Goal: Task Accomplishment & Management: Manage account settings

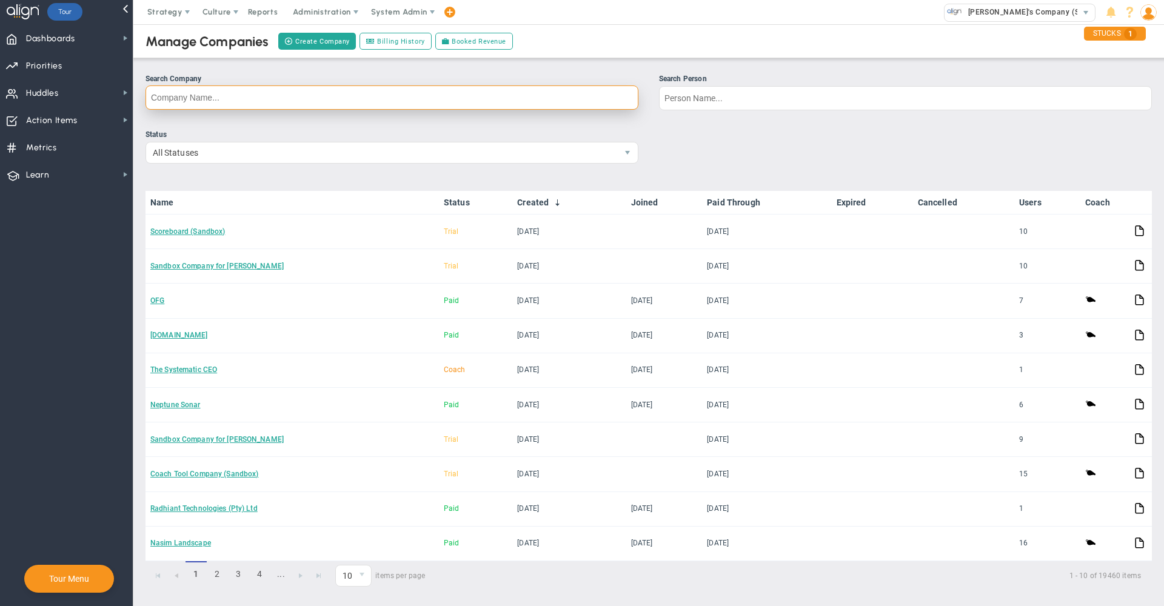
click at [391, 99] on input "Search Company" at bounding box center [391, 97] width 493 height 24
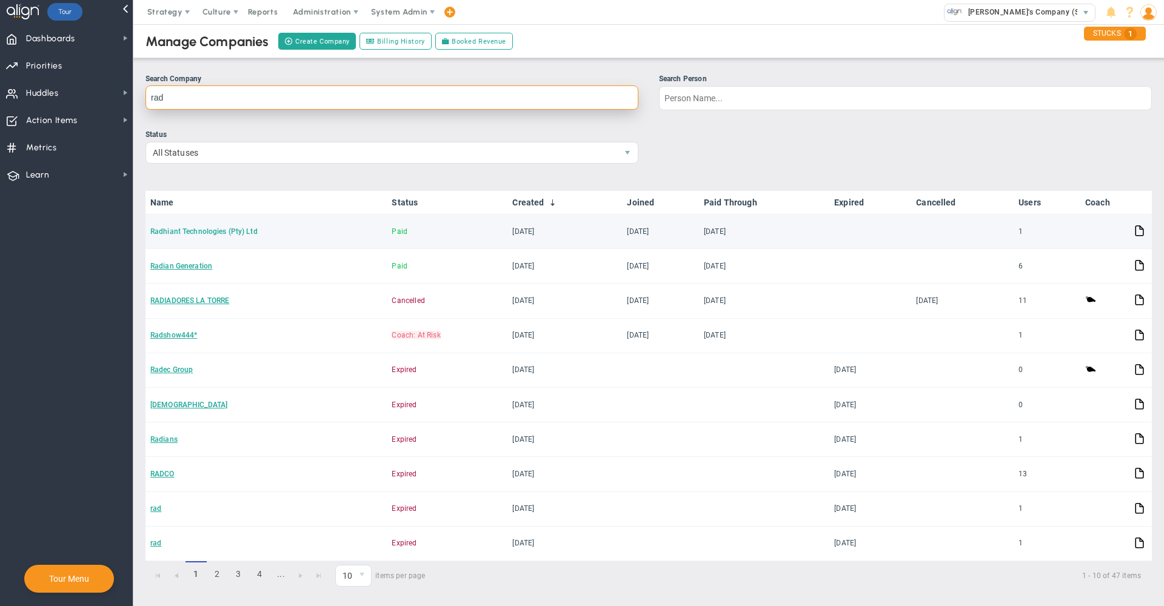
type input "rad"
click at [183, 233] on link "Radhiant Technologies (Pty) Ltd" at bounding box center [203, 231] width 107 height 8
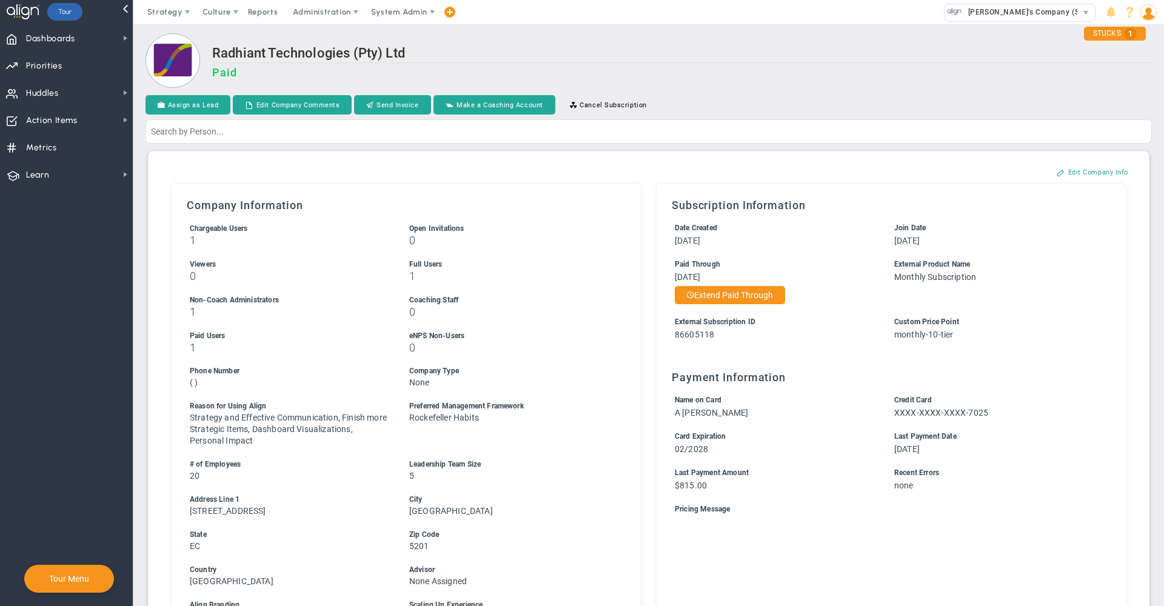
scroll to position [717, 0]
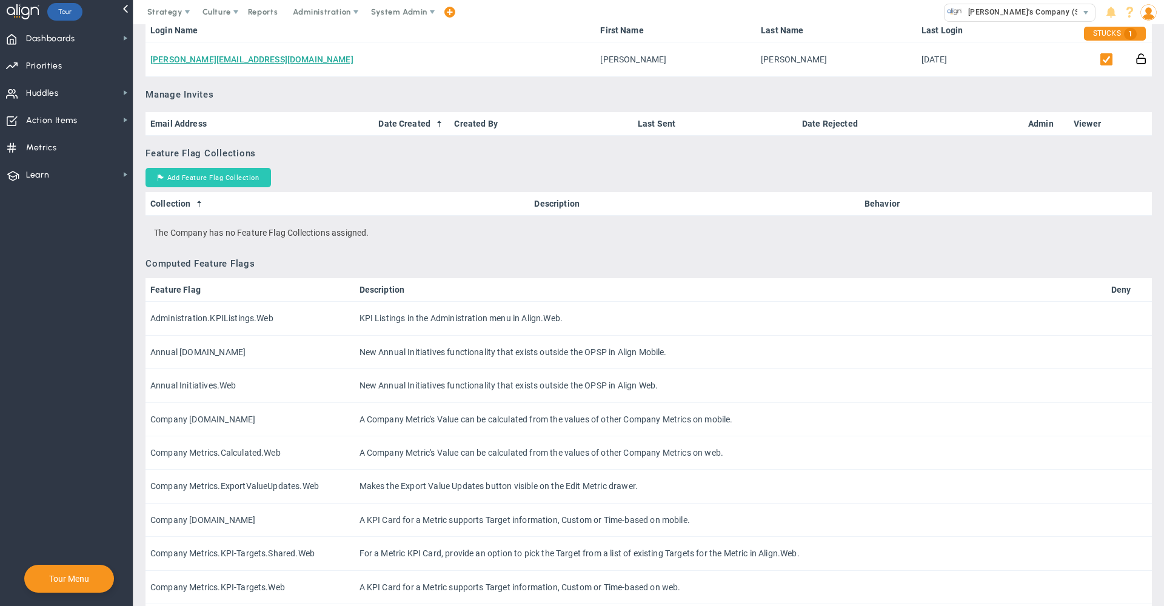
click at [237, 181] on button "Add Feature Flag Collection" at bounding box center [207, 177] width 125 height 19
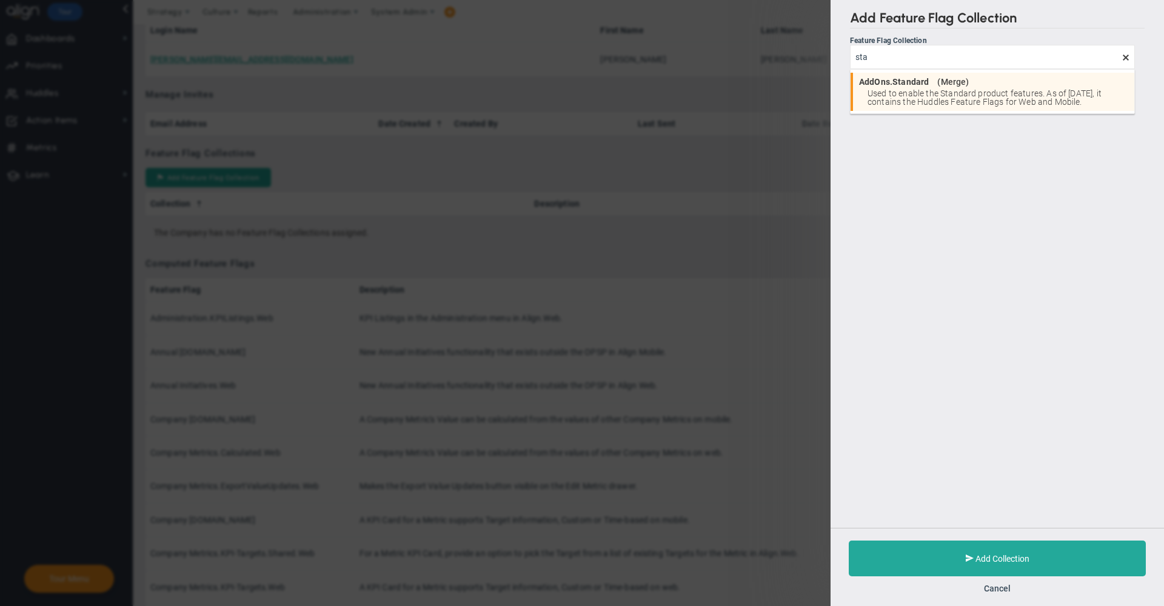
click at [931, 82] on div "AddOns.Standard ( Merge )" at bounding box center [993, 82] width 269 height 8
type input "AddOns.Standard"
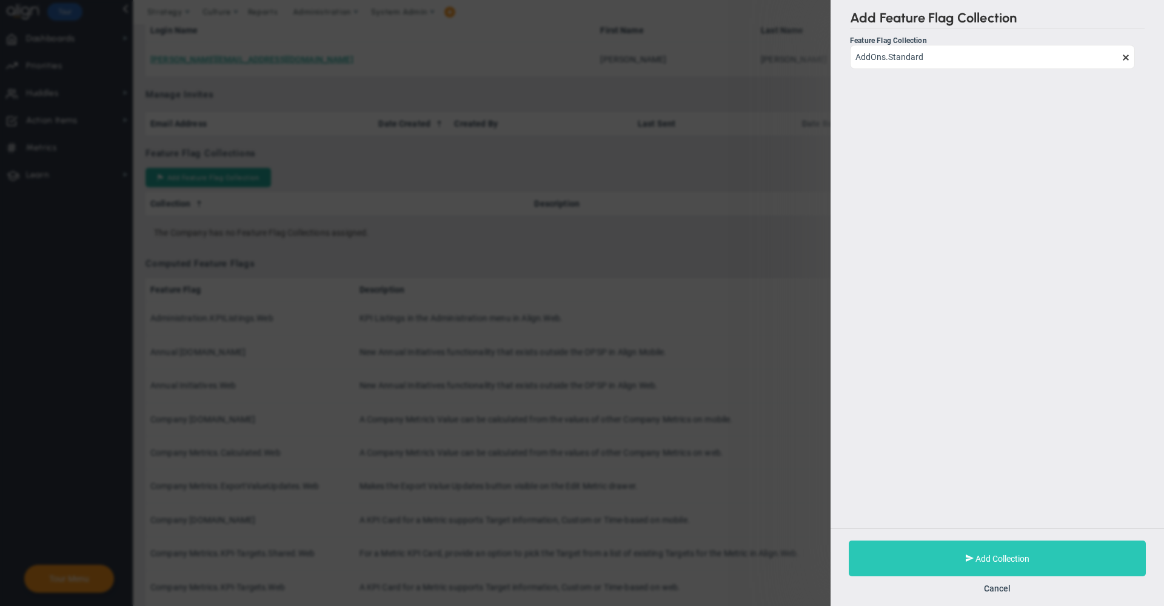
click at [881, 552] on button "Add Collection" at bounding box center [996, 559] width 297 height 36
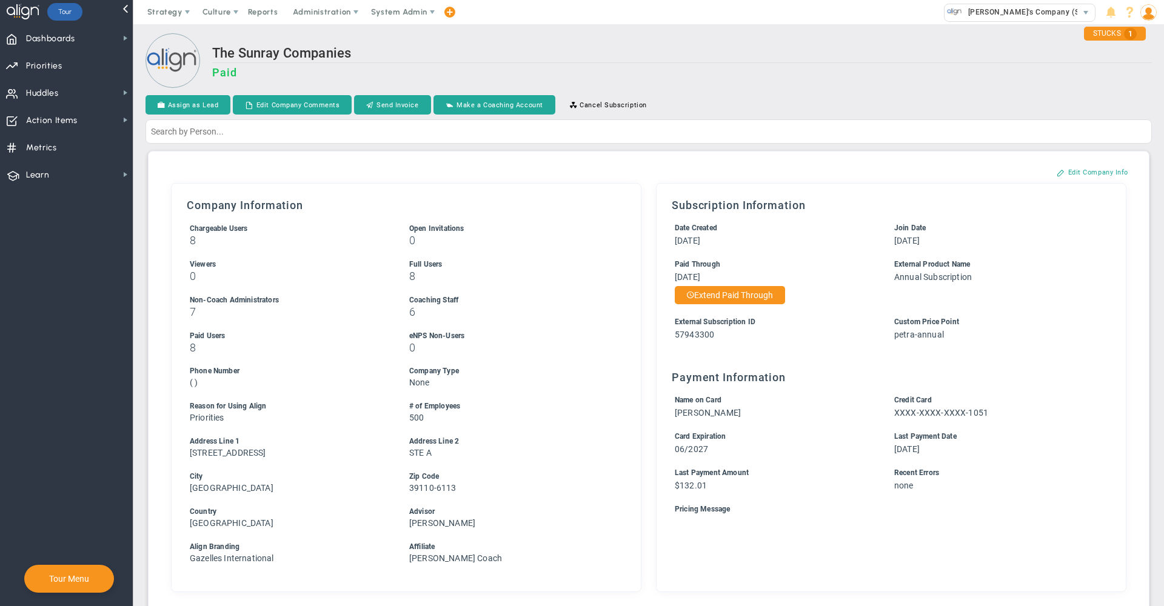
scroll to position [558, 0]
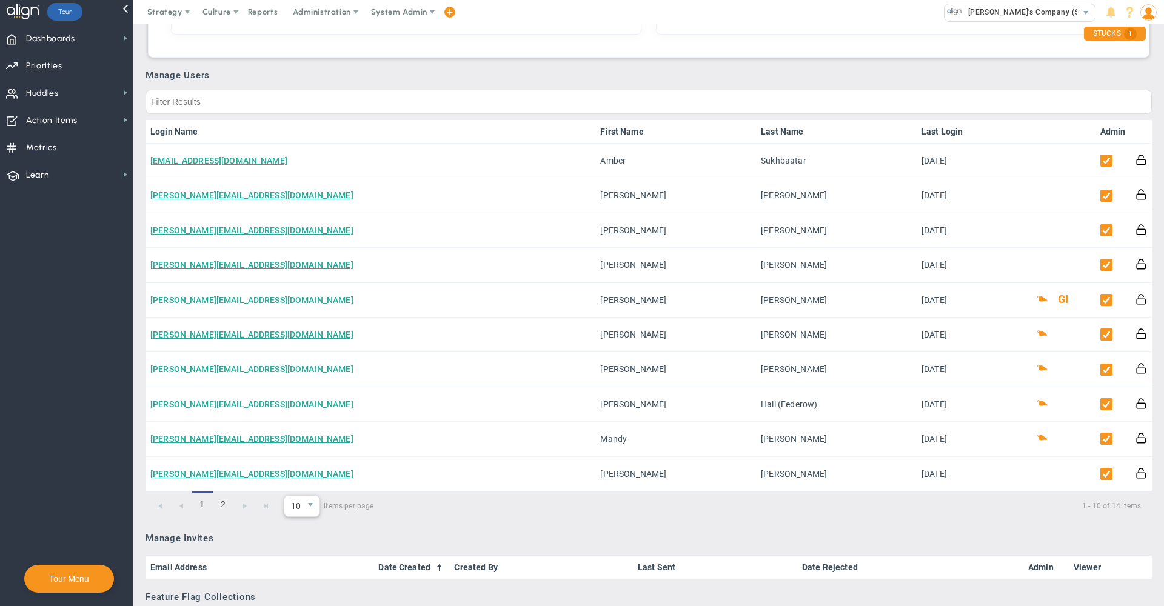
click at [302, 514] on span "select" at bounding box center [311, 506] width 18 height 21
click at [296, 435] on li "20" at bounding box center [301, 438] width 35 height 25
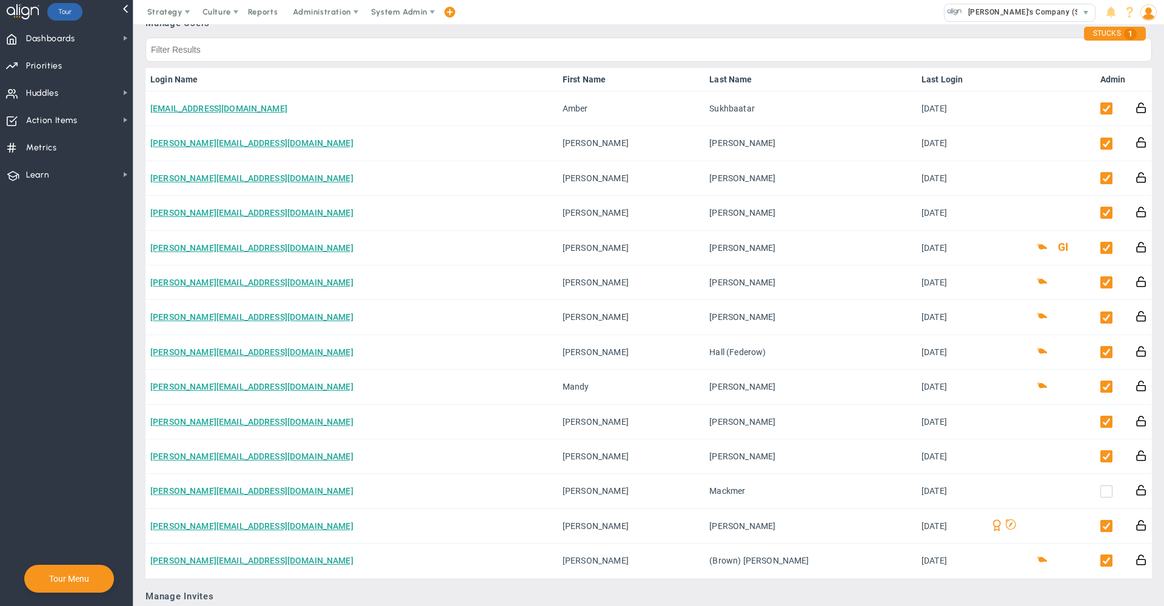
scroll to position [589, 0]
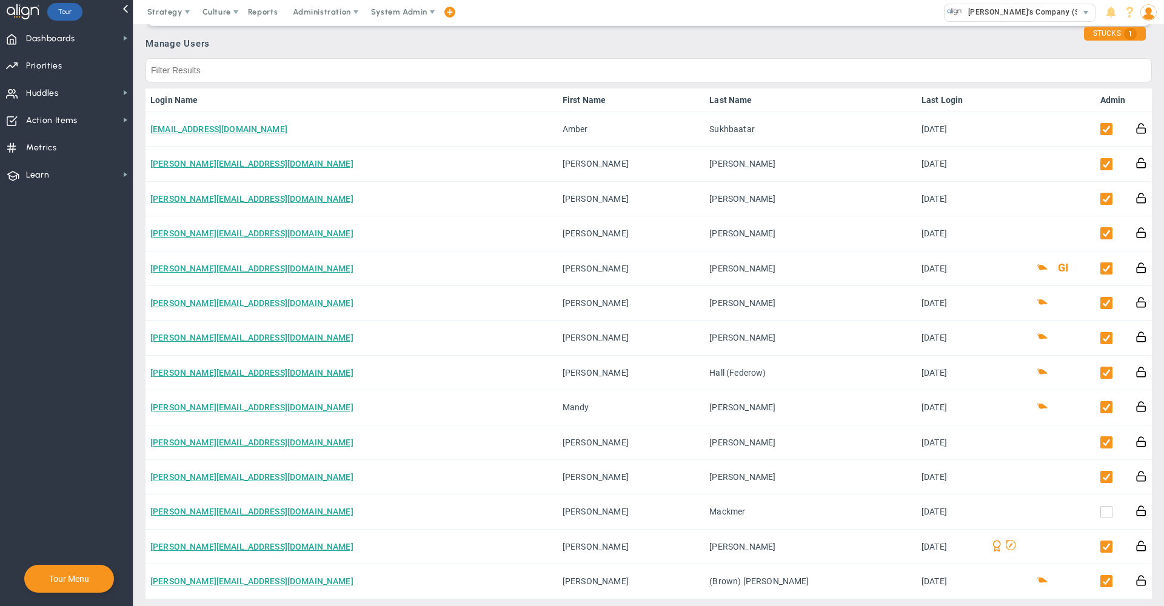
click at [553, 45] on h3 "Manage Users" at bounding box center [648, 43] width 1006 height 11
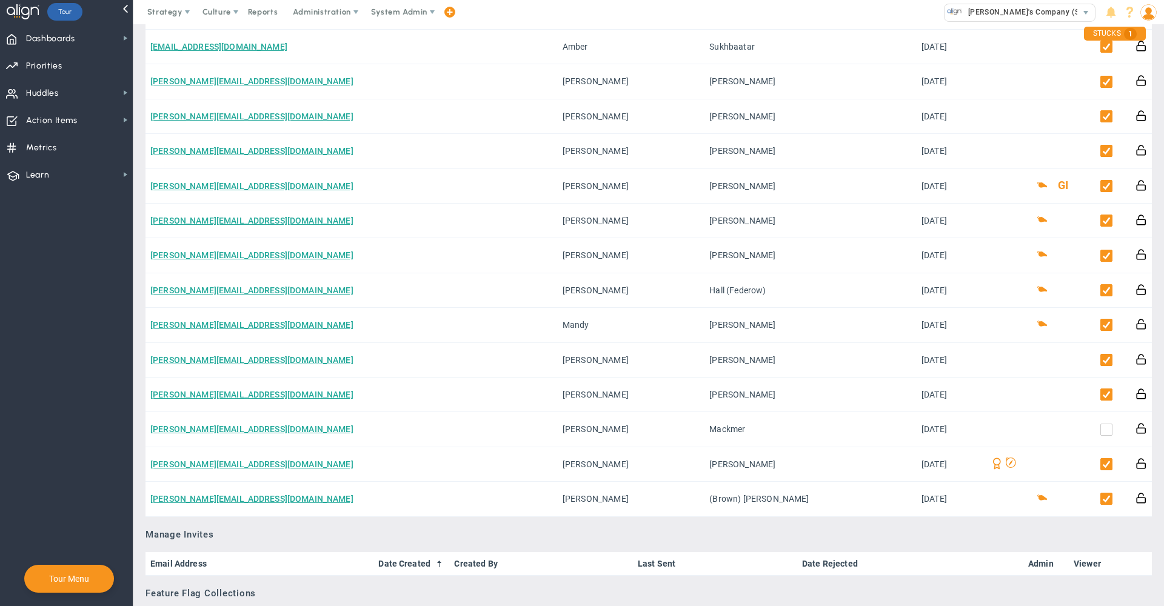
scroll to position [691, 0]
